Goal: Information Seeking & Learning: Find specific fact

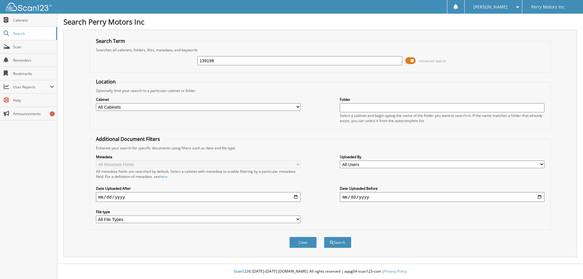
type input "139198"
click at [324, 237] on button "Search" at bounding box center [337, 242] width 27 height 11
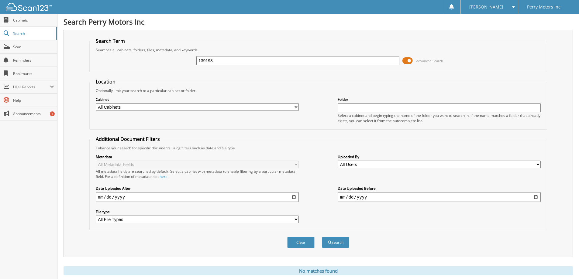
scroll to position [18, 0]
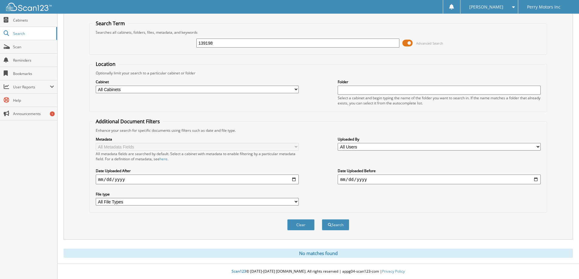
click at [222, 42] on input "139198" at bounding box center [297, 43] width 203 height 9
type input "139385"
click at [322, 219] on button "Search" at bounding box center [335, 224] width 27 height 11
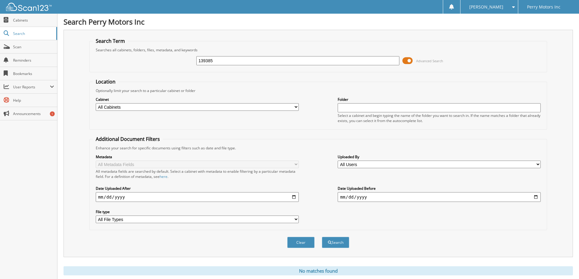
scroll to position [18, 0]
